Goal: Transaction & Acquisition: Purchase product/service

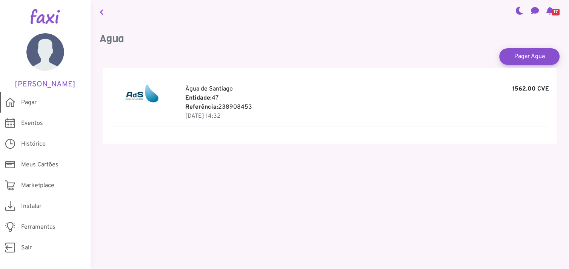
click at [26, 100] on span "Pagar" at bounding box center [28, 102] width 15 height 9
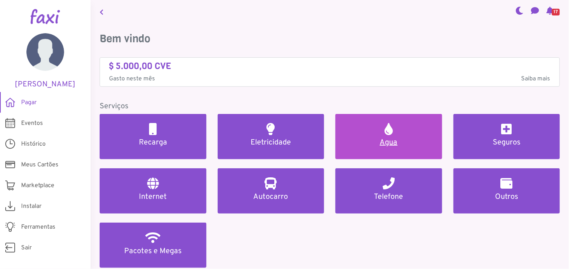
click at [387, 140] on h5 "Agua" at bounding box center [388, 142] width 89 height 9
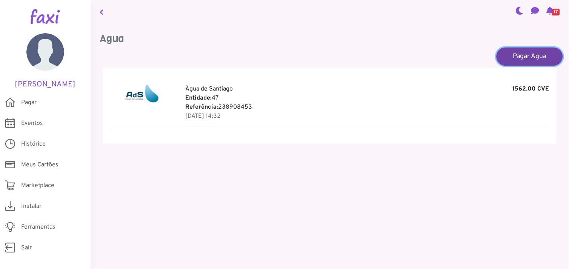
click at [529, 54] on link "Pagar Agua" at bounding box center [529, 56] width 66 height 18
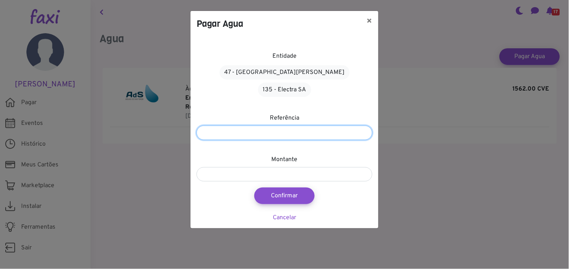
click at [285, 126] on input "number" at bounding box center [285, 133] width 176 height 14
type input "******"
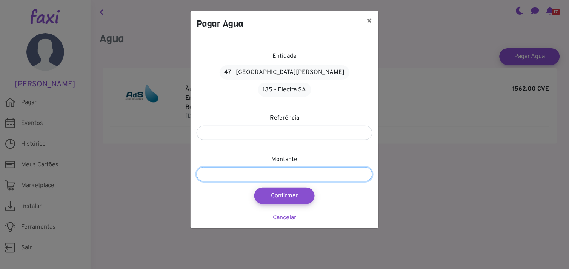
click at [247, 167] on input "number" at bounding box center [285, 174] width 176 height 14
type input "****"
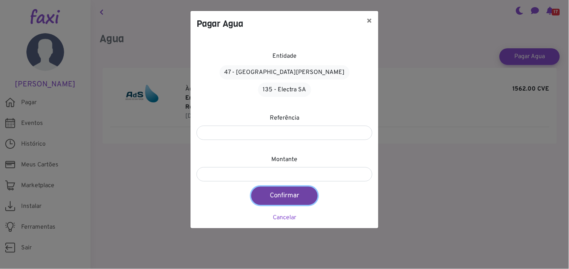
click at [277, 187] on button "Confirmar" at bounding box center [284, 196] width 66 height 18
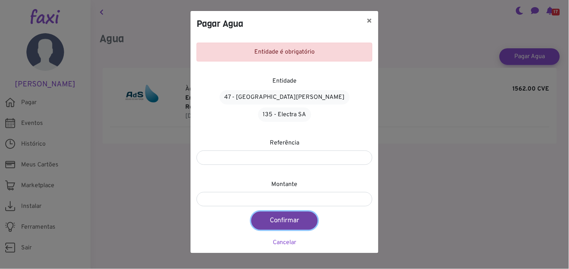
click at [278, 212] on button "Confirmar" at bounding box center [284, 221] width 66 height 18
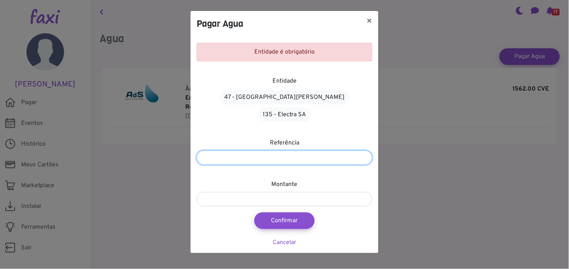
click at [236, 151] on input "******" at bounding box center [285, 158] width 176 height 14
type input "*"
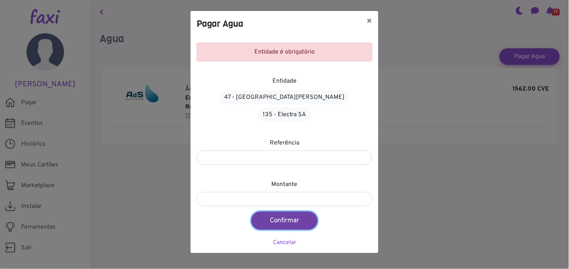
click at [278, 212] on button "Confirmar" at bounding box center [284, 221] width 66 height 18
click at [291, 212] on button "Confirmar" at bounding box center [284, 221] width 66 height 18
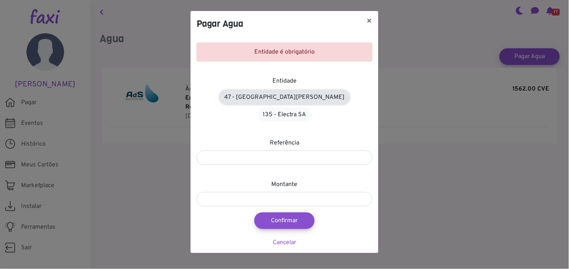
click at [251, 94] on link "47 - Àgua de Santiago" at bounding box center [285, 97] width 130 height 14
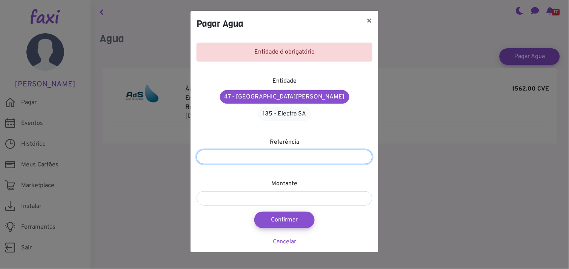
click at [229, 150] on input "*****" at bounding box center [285, 157] width 176 height 14
type input "*"
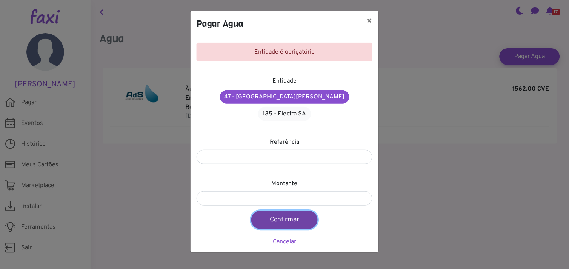
click at [278, 211] on button "Confirmar" at bounding box center [284, 220] width 66 height 18
type input "****"
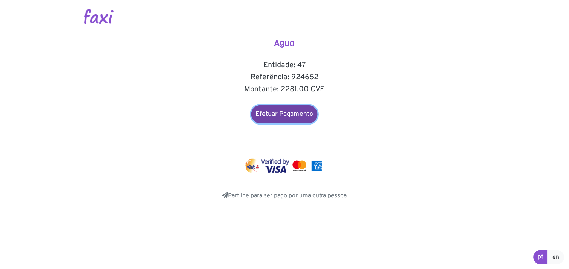
click at [284, 111] on link "Efetuar Pagamento" at bounding box center [284, 114] width 66 height 18
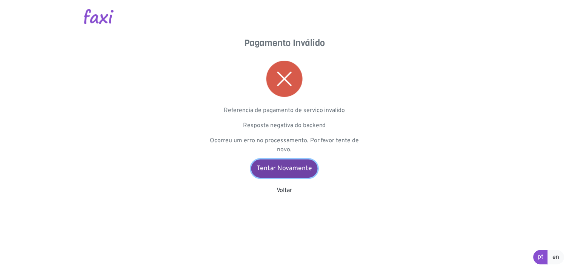
click at [283, 164] on link "Tentar Novamente" at bounding box center [284, 169] width 66 height 18
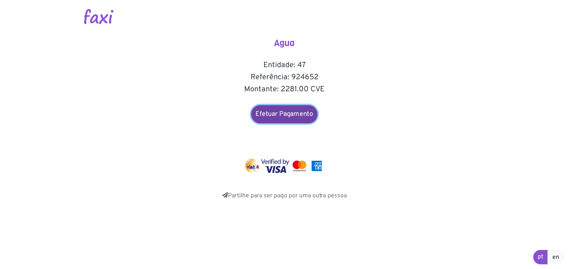
click at [287, 112] on link "Efetuar Pagamento" at bounding box center [284, 114] width 66 height 18
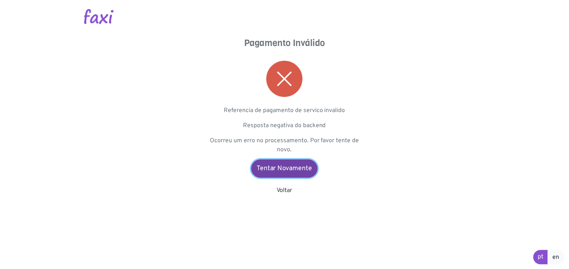
click at [282, 166] on link "Tentar Novamente" at bounding box center [284, 169] width 66 height 18
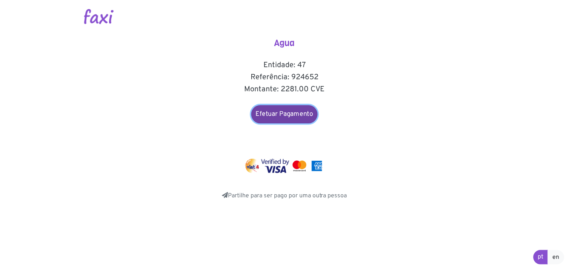
click at [282, 113] on link "Efetuar Pagamento" at bounding box center [284, 114] width 66 height 18
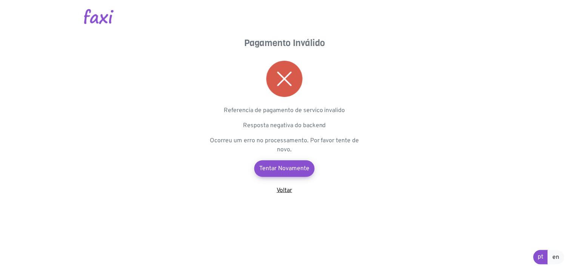
click at [281, 188] on link "Voltar" at bounding box center [284, 191] width 15 height 8
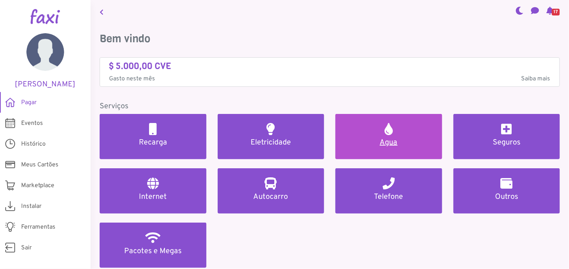
click at [370, 139] on h5 "Agua" at bounding box center [388, 142] width 89 height 9
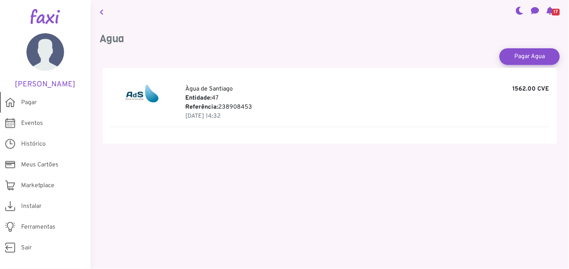
click at [31, 95] on link "Pagar" at bounding box center [45, 102] width 91 height 21
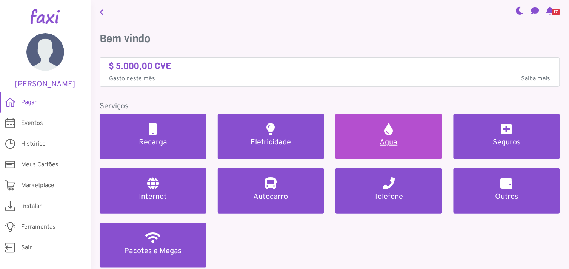
click at [380, 138] on h5 "Agua" at bounding box center [388, 142] width 89 height 9
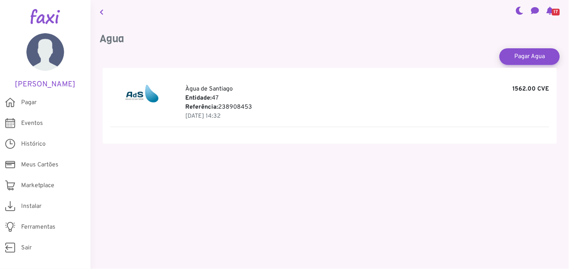
click at [349, 137] on div "Àgua de Santiago 1562.00 CVE Entidade: 47 Referência: 238908453 07 Aug 2025, 14…" at bounding box center [330, 106] width 454 height 76
click at [517, 52] on link "Pagar Agua" at bounding box center [529, 56] width 66 height 18
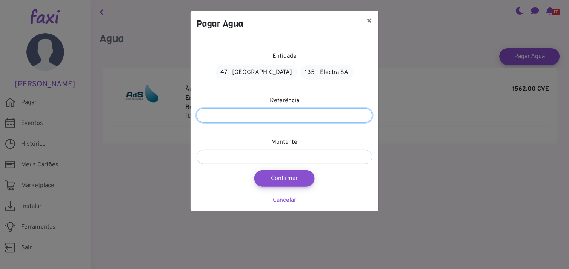
click at [265, 115] on input "number" at bounding box center [285, 115] width 176 height 14
type input "******"
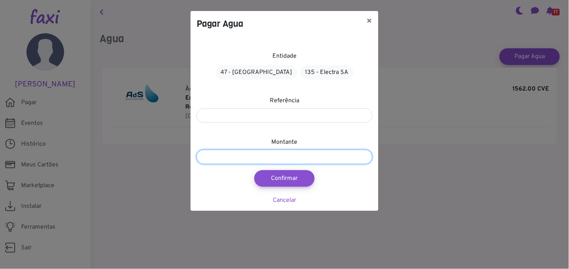
type input "****"
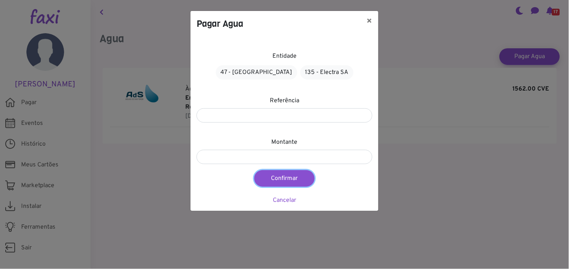
click at [277, 178] on button "Confirmar" at bounding box center [284, 178] width 60 height 17
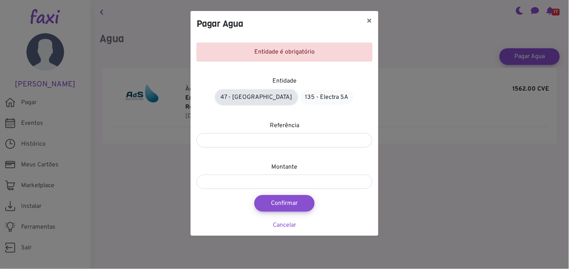
click at [260, 98] on link "47 - Àgua de Santiago" at bounding box center [256, 97] width 81 height 14
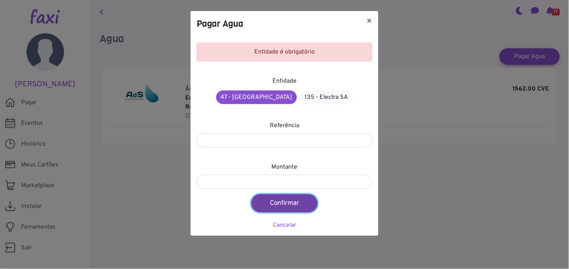
click at [281, 204] on button "Confirmar" at bounding box center [284, 203] width 66 height 18
type input "****"
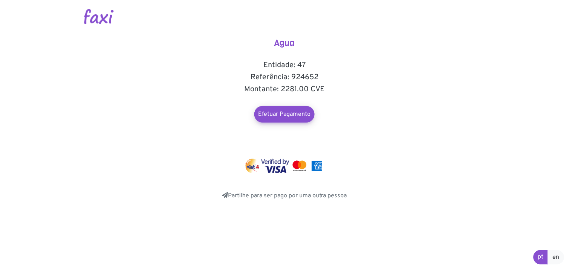
click at [275, 164] on img at bounding box center [275, 166] width 28 height 14
click at [280, 112] on link "Efetuar Pagamento" at bounding box center [284, 114] width 66 height 18
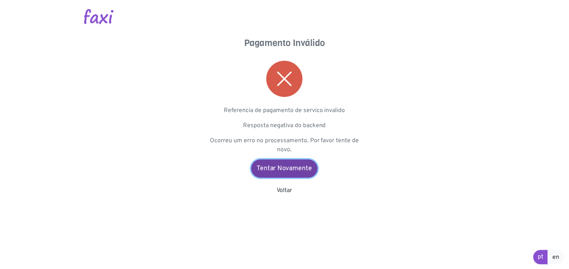
click at [276, 167] on link "Tentar Novamente" at bounding box center [284, 169] width 66 height 18
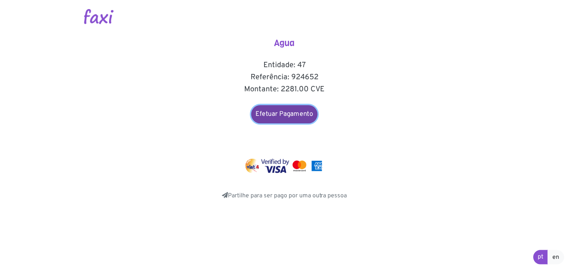
click at [281, 115] on link "Efetuar Pagamento" at bounding box center [284, 114] width 66 height 18
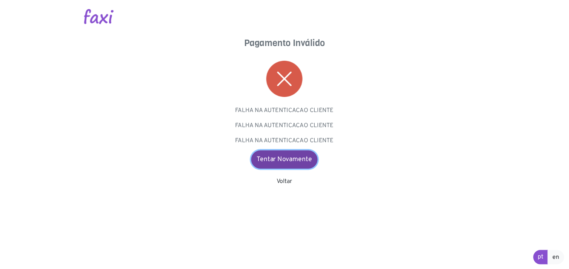
click at [281, 155] on link "Tentar Novamente" at bounding box center [284, 160] width 66 height 18
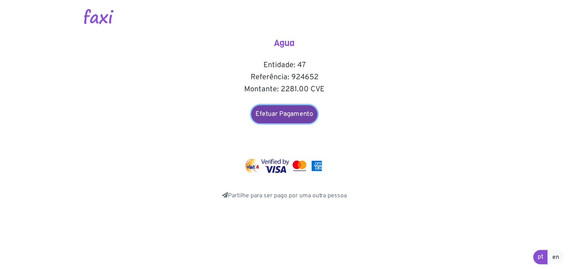
click at [284, 111] on link "Efetuar Pagamento" at bounding box center [284, 114] width 66 height 18
